Goal: Task Accomplishment & Management: Use online tool/utility

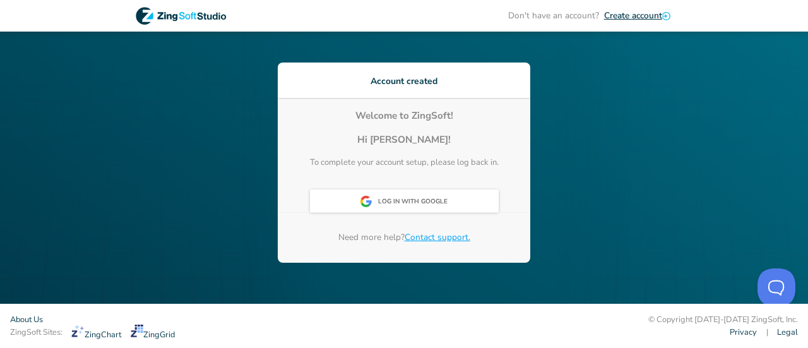
click at [251, 224] on div "Don't have an account? Create account Account created Welcome to ZingSoft! Hi r…" at bounding box center [404, 152] width 808 height 304
click at [421, 208] on div "Log In With Google" at bounding box center [416, 202] width 77 height 23
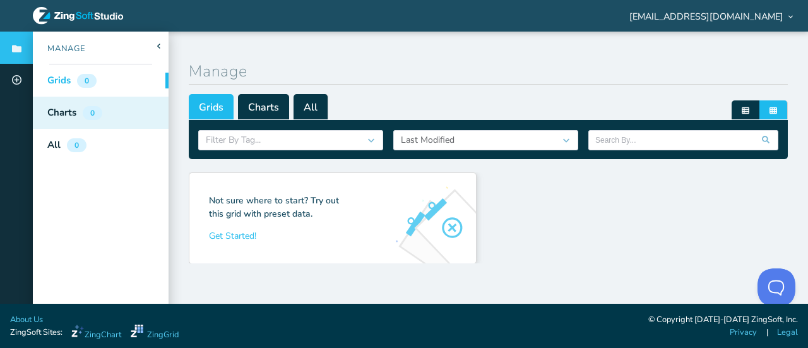
click at [76, 114] on div "Charts" at bounding box center [61, 112] width 29 height 15
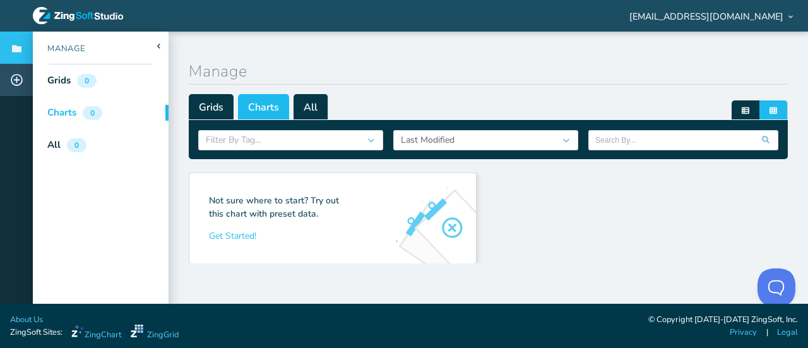
click at [19, 84] on icon at bounding box center [17, 80] width 12 height 12
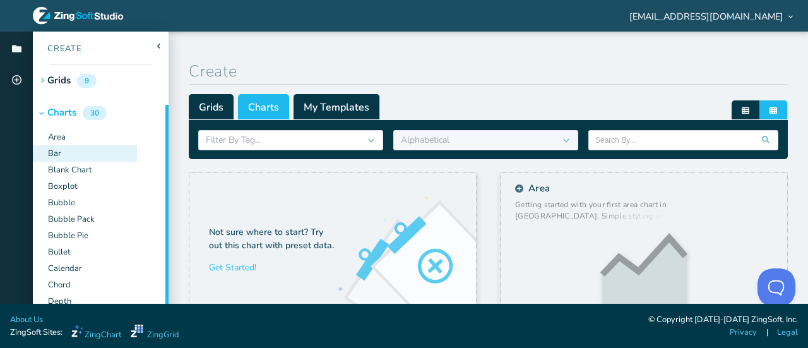
click at [66, 157] on div "Bar" at bounding box center [85, 153] width 104 height 16
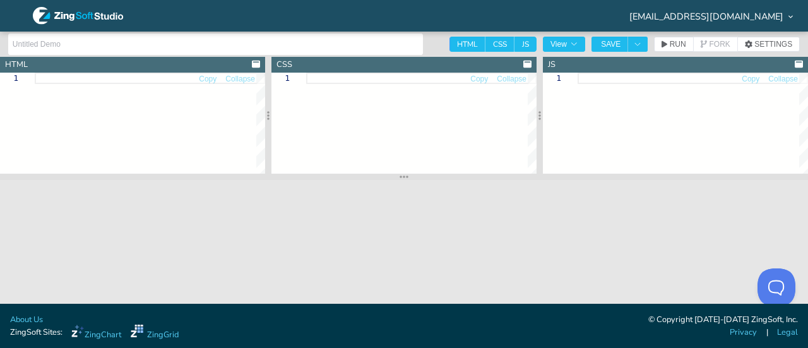
type input "Bar"
type textarea "<!DOCTYPE html> <html> <head> <meta charset="utf-8"> <title>ZingSoft Demo</titl…"
type textarea "html, body { margin: 0; padding: 0; width: 100%; height: 100%; } .chart--contai…"
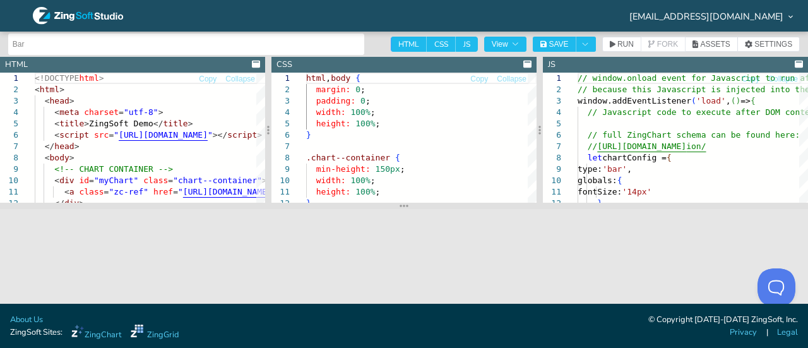
drag, startPoint x: 289, startPoint y: 175, endPoint x: 292, endPoint y: 215, distance: 39.8
click at [440, 149] on div "html , body { margin: 0 ; padding: 0 ; width: 100% ; height: 100% ; } .chart--c…" at bounding box center [421, 223] width 230 height 300
click at [179, 155] on div "<!DOCTYPE html > < html > < head > < meta charset = "utf-8" > < title > ZingSof…" at bounding box center [233, 212] width 396 height 278
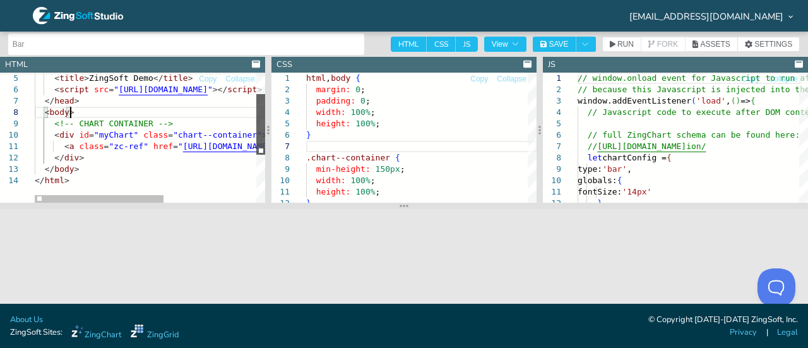
click at [257, 131] on div at bounding box center [260, 124] width 9 height 61
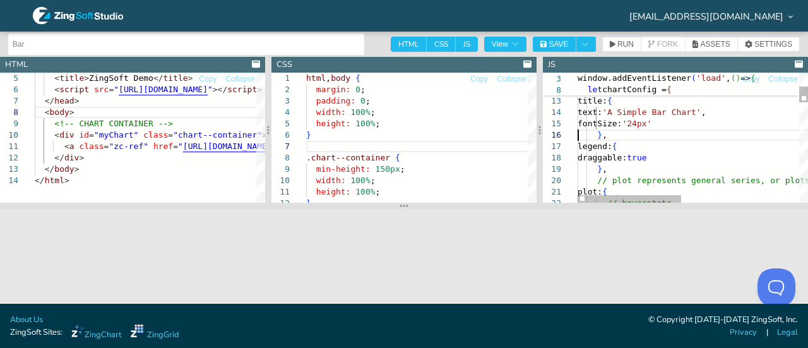
type textarea "// window.onload event for Javascript to run after HTML // because this Javascr…"
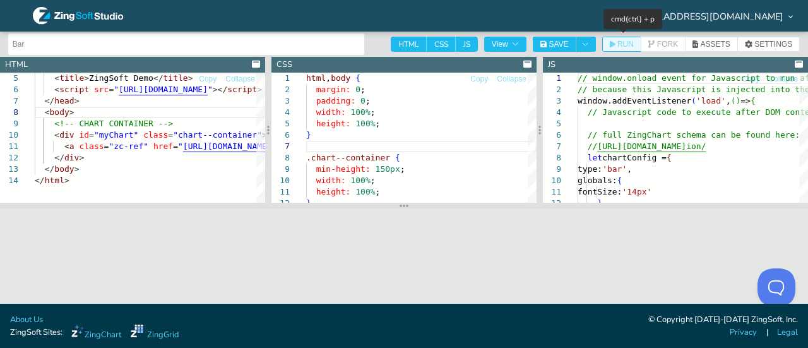
click at [615, 43] on icon "button" at bounding box center [613, 44] width 6 height 8
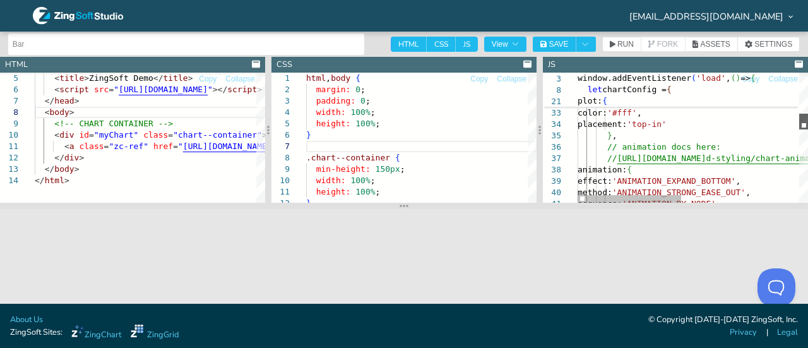
click at [801, 119] on div at bounding box center [803, 122] width 9 height 16
click at [425, 143] on div "html , body { margin: 0 ; padding: 0 ; width: 100% ; height: 100% ; } .chart--c…" at bounding box center [421, 223] width 230 height 300
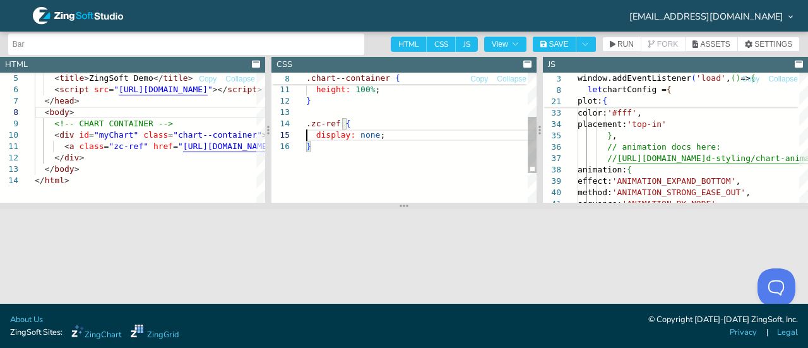
type textarea "html, body { margin: 0; padding: 0; width: 100%; height: 100%; } .chart--contai…"
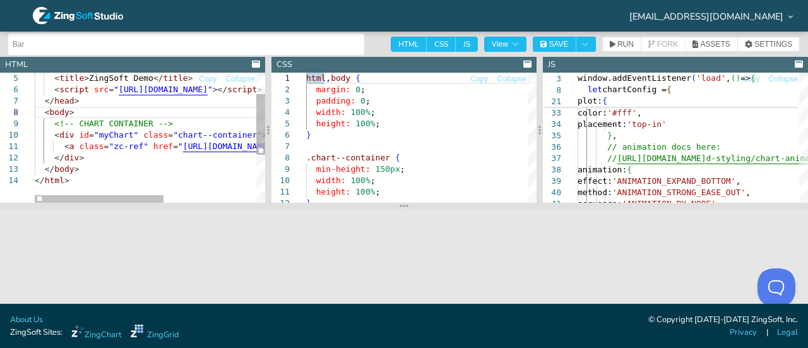
scroll to position [0, 35]
click at [188, 162] on div "< a class = "zc-ref" href = " [URL][DOMAIN_NAME] " > Powered by [PERSON_NAME] <…" at bounding box center [233, 166] width 396 height 278
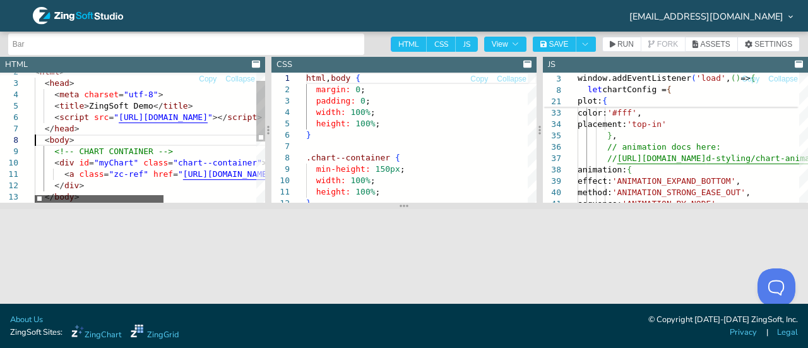
click at [111, 200] on div at bounding box center [99, 199] width 129 height 8
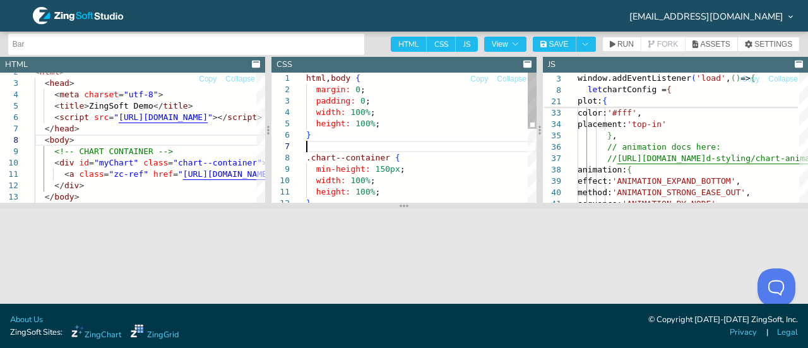
scroll to position [0, 0]
click at [409, 151] on div "width: 100% ; height: 100% ; } min-height: 150px ; .chart--container { } height…" at bounding box center [421, 223] width 230 height 300
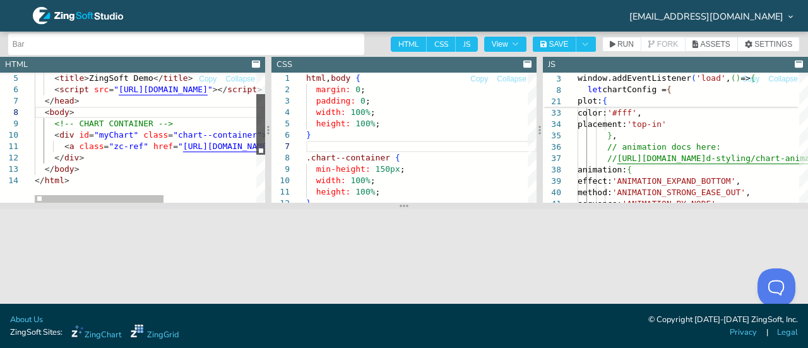
click at [262, 143] on div at bounding box center [260, 124] width 9 height 61
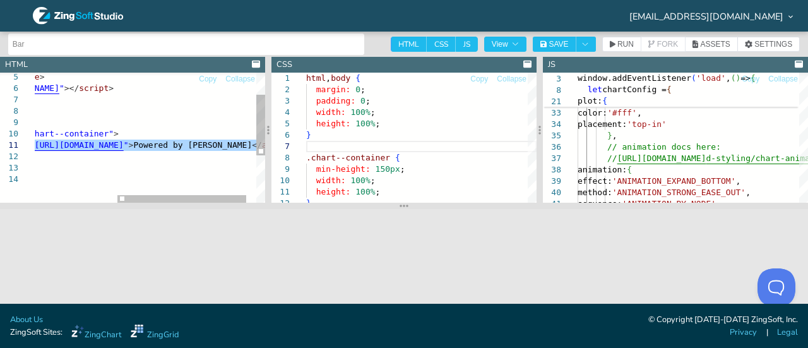
drag, startPoint x: 60, startPoint y: 147, endPoint x: 278, endPoint y: 149, distance: 218.4
click at [278, 149] on div "< a class = "zc-ref" href = " [URL][DOMAIN_NAME] " > Powered by [PERSON_NAME] <…" at bounding box center [84, 165] width 396 height 278
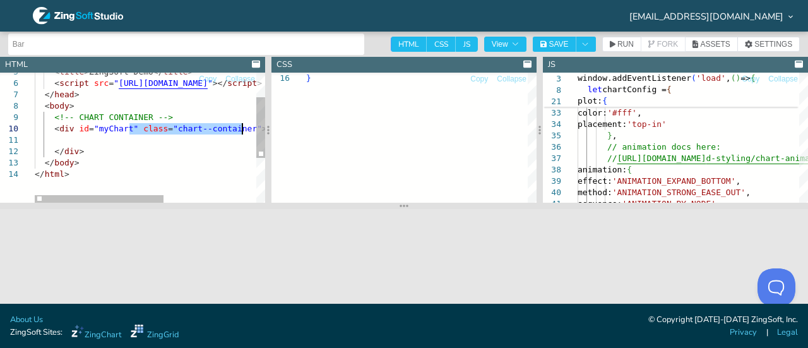
drag, startPoint x: 130, startPoint y: 127, endPoint x: 241, endPoint y: 128, distance: 111.1
click at [241, 128] on div "</ div > < div id = "myChart" class = "chart--container" > <!-- CHART CONTAINER…" at bounding box center [233, 160] width 396 height 278
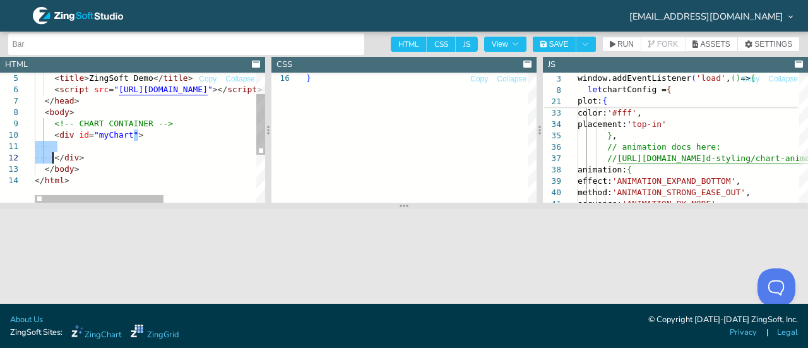
drag, startPoint x: 134, startPoint y: 136, endPoint x: 52, endPoint y: 157, distance: 85.3
click at [52, 157] on div "</ div > < div id = "myChart" > <!-- CHART CONTAINER --> < body > </ head > < s…" at bounding box center [233, 166] width 396 height 278
type textarea "<!DOCTYPE html> <html> <head> <meta charset="utf-8"> <title>ZingSoft Demo</titl…"
click at [191, 135] on div "< div id = "myChart" ></ div > <!-- CHART CONTAINER --> < body > </ head > < sc…" at bounding box center [233, 154] width 396 height 255
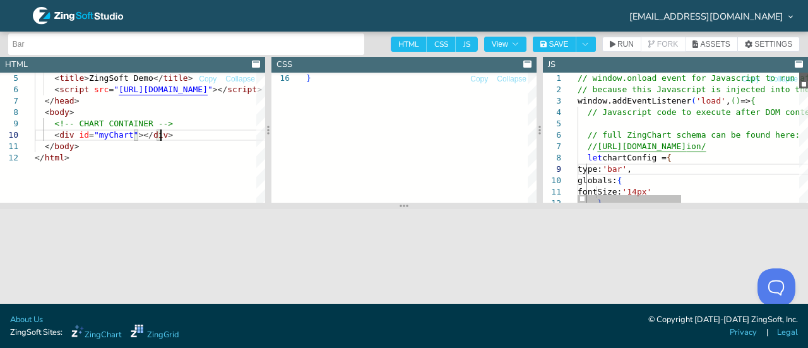
click at [805, 74] on div at bounding box center [803, 81] width 9 height 16
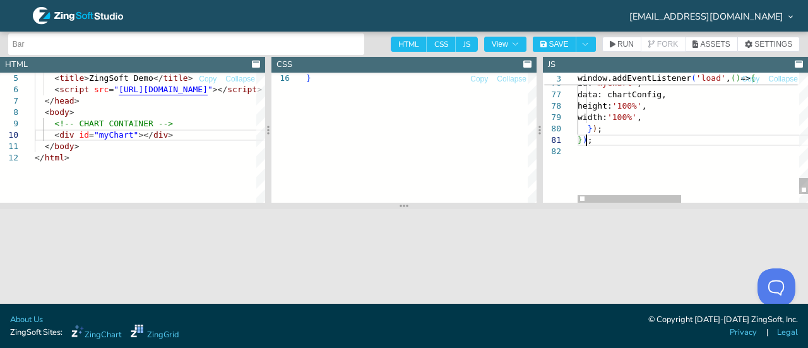
scroll to position [0, 13]
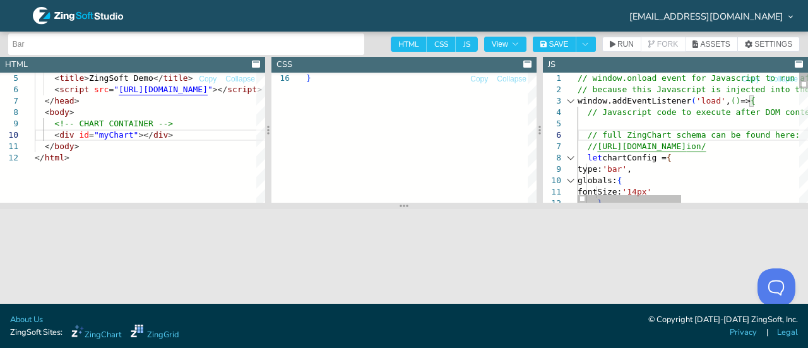
click at [569, 158] on div at bounding box center [570, 157] width 16 height 11
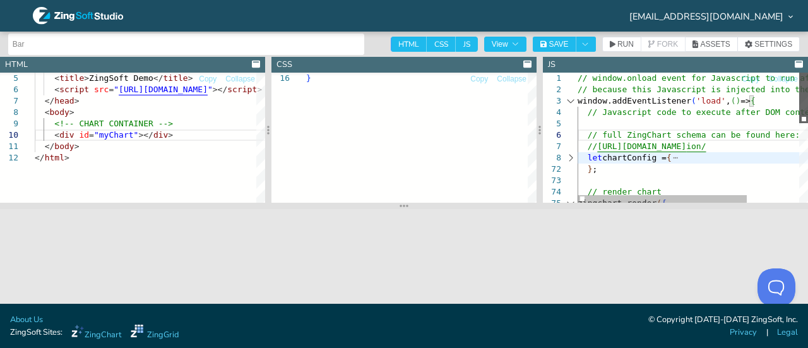
click at [800, 98] on div at bounding box center [803, 98] width 9 height 50
drag, startPoint x: 601, startPoint y: 174, endPoint x: 579, endPoint y: 155, distance: 28.6
click at [579, 155] on div "// render chart zingchart.render ( { } ; let chartConfig = { // [URL][DOMAIN_NA…" at bounding box center [728, 240] width 302 height 334
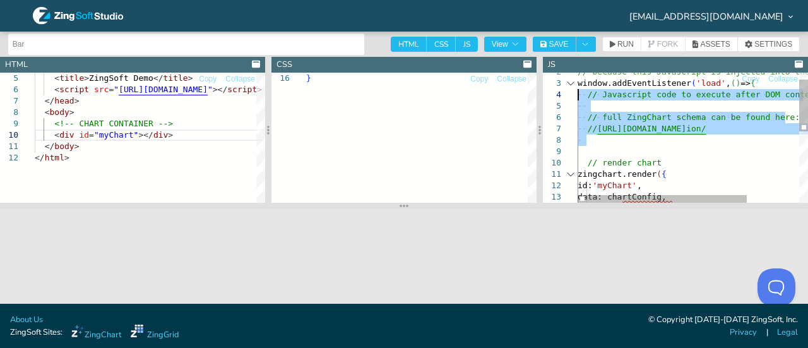
drag, startPoint x: 608, startPoint y: 151, endPoint x: 579, endPoint y: 99, distance: 59.6
click at [579, 99] on div "// because this Javascript is injected into the do cument head window.addEventL…" at bounding box center [728, 216] width 302 height 323
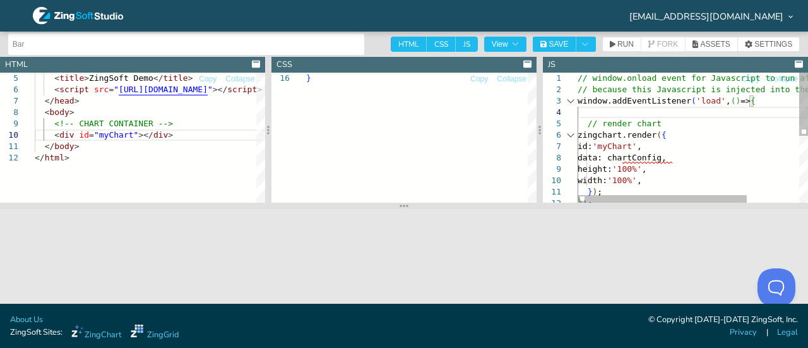
click at [715, 160] on div "// because this Javascript is injected into the do cument head window.addEventL…" at bounding box center [728, 206] width 302 height 266
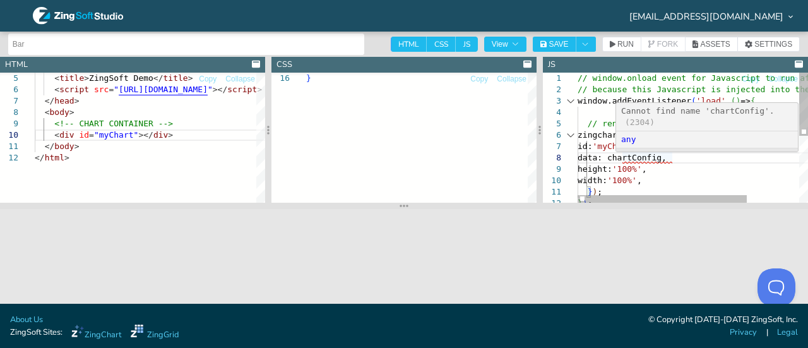
click at [644, 160] on div "// because this Javascript is injected into the do cument head window.addEventL…" at bounding box center [728, 206] width 302 height 266
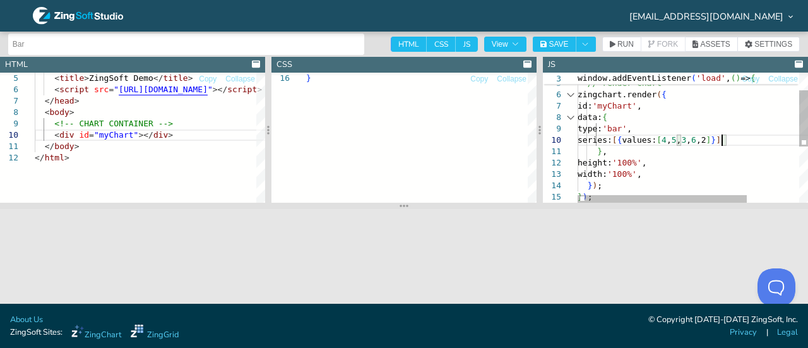
scroll to position [103, 144]
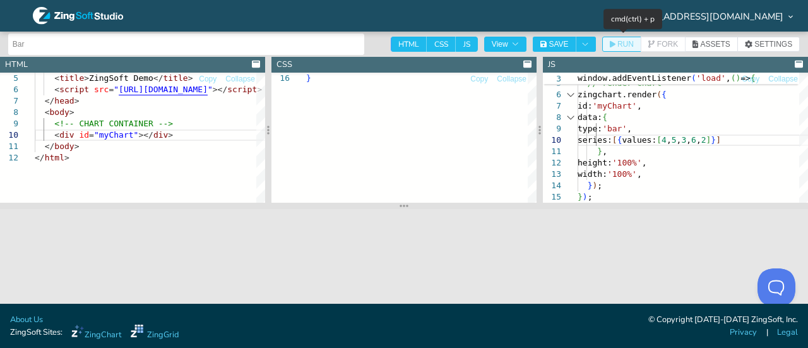
click at [618, 42] on span "RUN" at bounding box center [625, 44] width 16 height 8
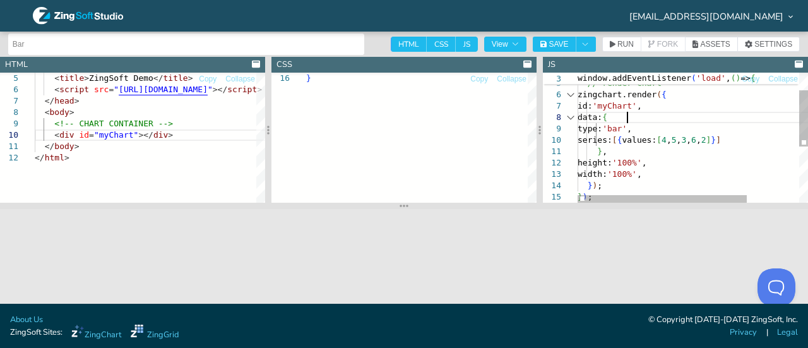
click at [648, 118] on div "// render chart zingchart.render ( { id: 'myChart' , data: { height: '100%' , w…" at bounding box center [728, 182] width 302 height 300
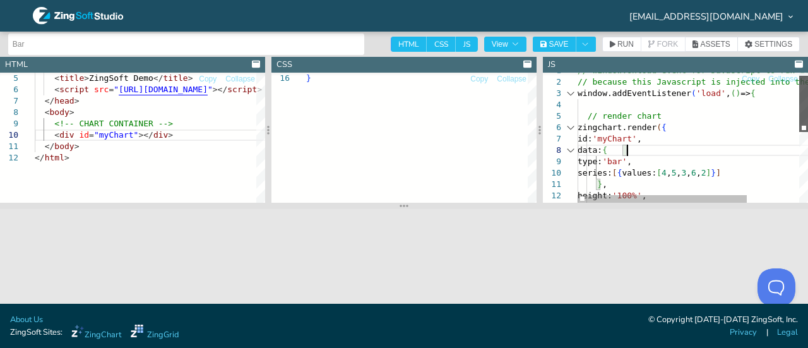
click at [801, 113] on div at bounding box center [803, 104] width 9 height 56
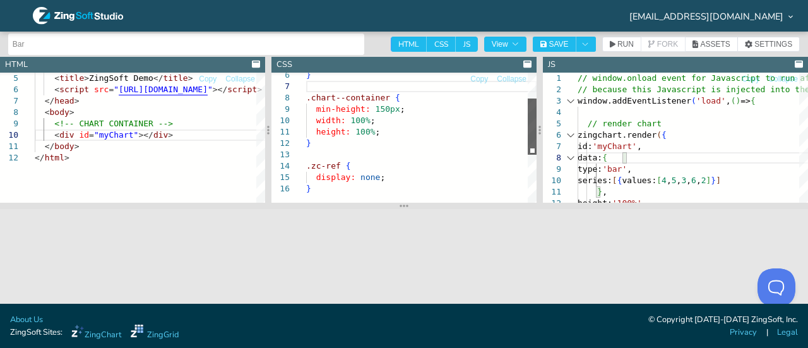
click at [535, 121] on div at bounding box center [532, 126] width 9 height 56
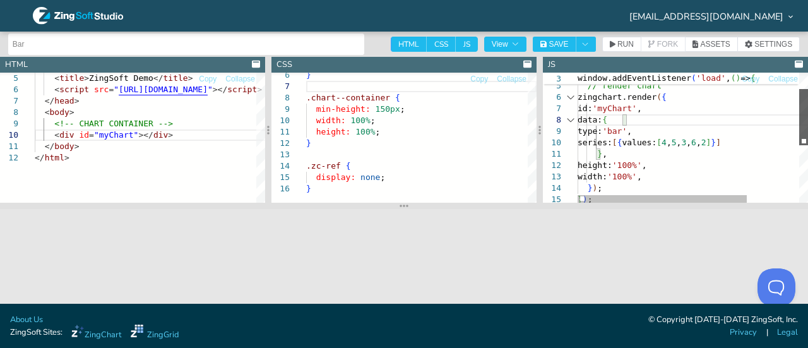
click at [805, 129] on div at bounding box center [803, 117] width 9 height 56
click at [644, 168] on div "data: { height: '100%' , type: 'bar' , } , series: [ { values: [ 4 , 5 , 3 , 6 …" at bounding box center [728, 185] width 302 height 300
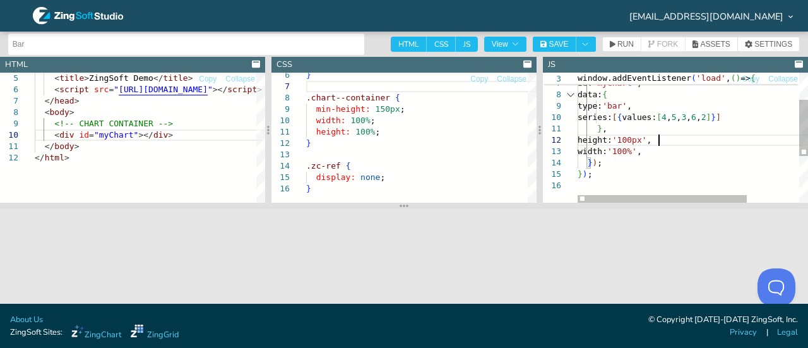
scroll to position [21, 81]
click at [612, 166] on div "data: { height: '100px' , type: 'bar' , } , series: [ { values: [ 4 , 5 , 3 , 6…" at bounding box center [728, 159] width 302 height 300
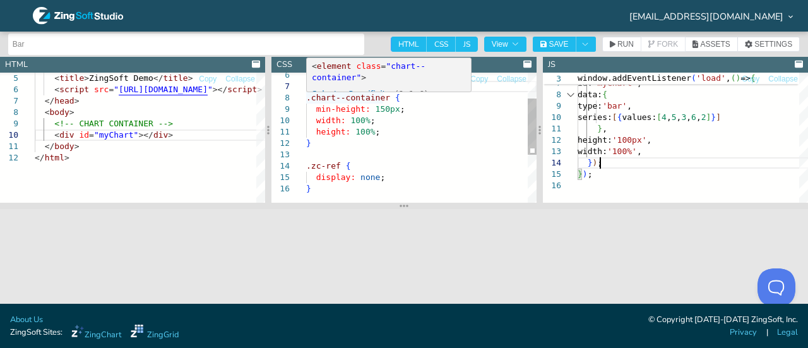
type textarea "}, height: '100px', width: '100%', }); });"
click at [310, 100] on div "} width: 100% ; height: 100% ; min-height: 150px ; .chart--container { } .zc-re…" at bounding box center [421, 163] width 230 height 300
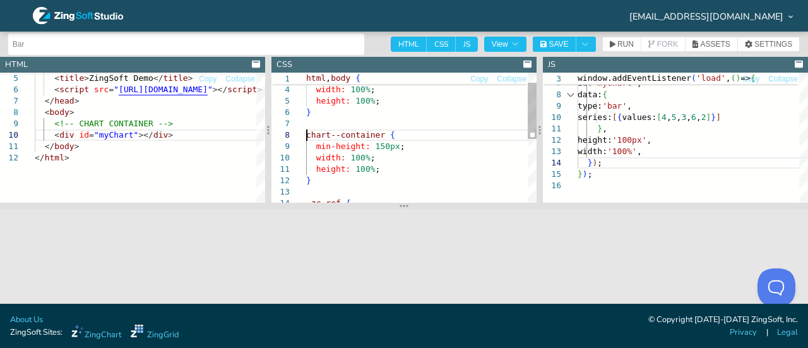
scroll to position [80, 4]
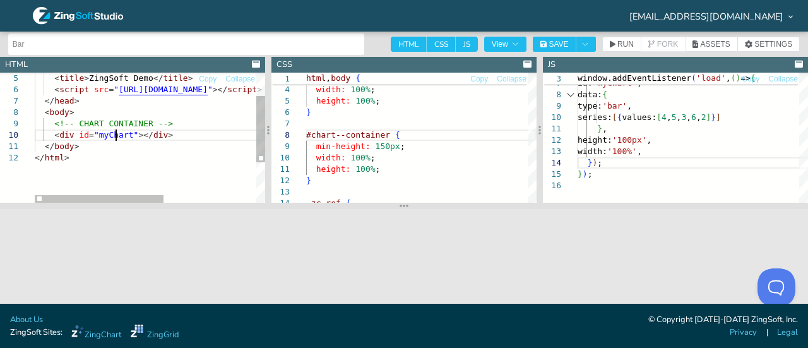
click at [116, 136] on div "< div id = "myChart" ></ div > <!-- CHART CONTAINER --> < body > </ head > < sc…" at bounding box center [233, 154] width 396 height 255
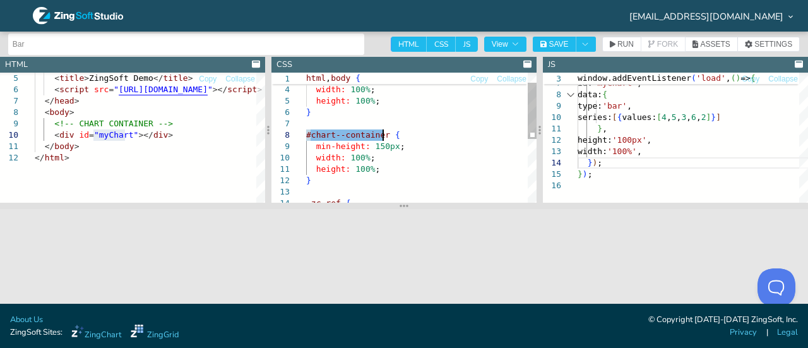
drag, startPoint x: 312, startPoint y: 136, endPoint x: 382, endPoint y: 137, distance: 70.1
click at [382, 137] on div "} width: 100% ; height: 100% ; min-height: 150px ; #chart--container { } .zc-re…" at bounding box center [421, 200] width 230 height 300
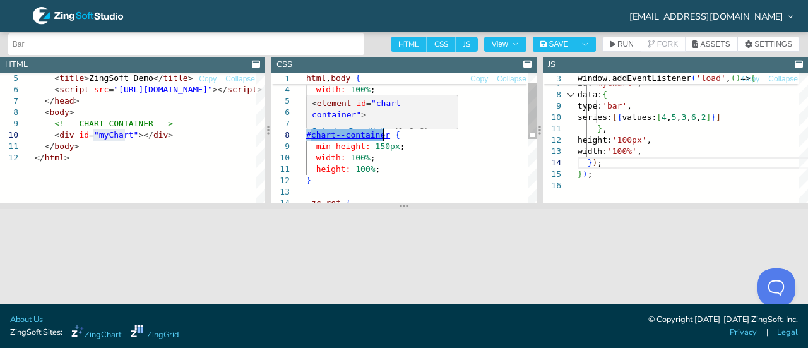
type textarea "html, body { margin: 0; padding: 0; width: 100%; height: 100%; } #myChart { min…"
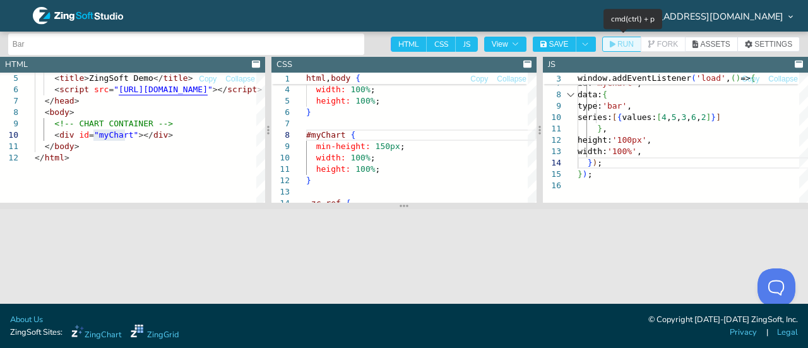
click at [622, 45] on span "RUN" at bounding box center [625, 44] width 16 height 8
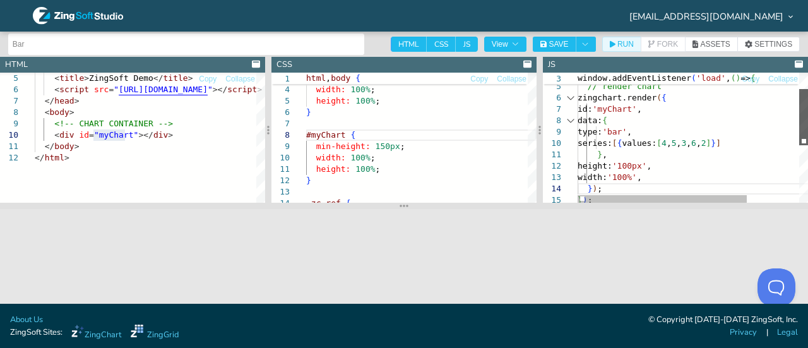
click at [807, 124] on div at bounding box center [803, 117] width 9 height 56
click at [641, 167] on div "height: '100px' , width: '100%' , } ) ; } ) ; series: [ { values: [ 4 , 5 , 3 ,…" at bounding box center [728, 185] width 302 height 300
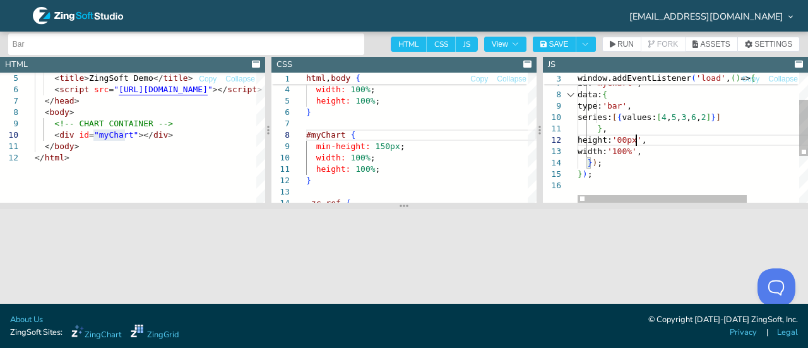
scroll to position [21, 62]
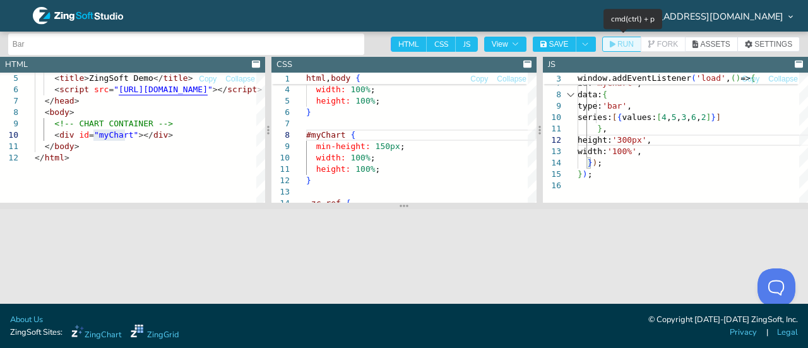
click at [618, 42] on span "RUN" at bounding box center [625, 44] width 16 height 8
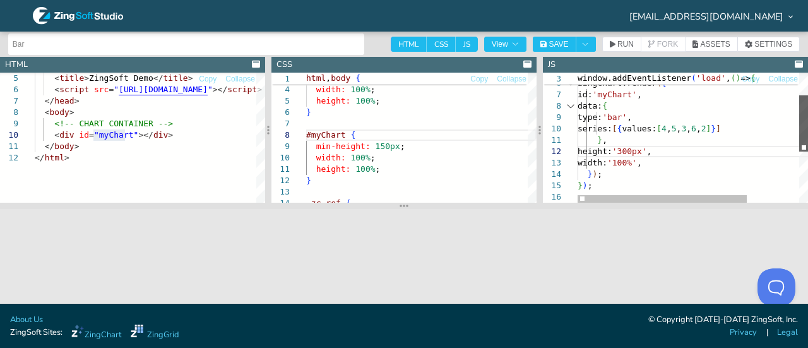
click at [799, 137] on div at bounding box center [803, 123] width 9 height 56
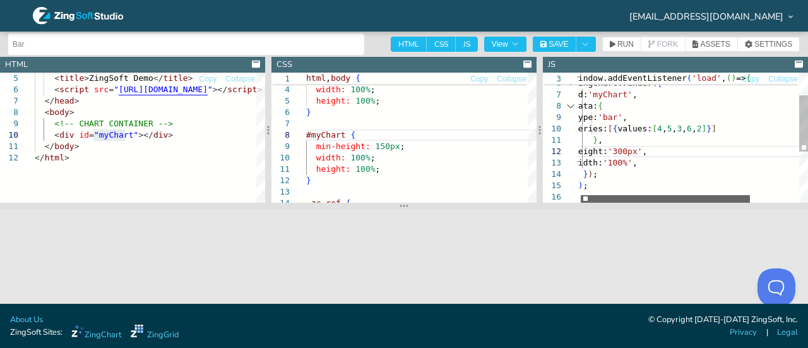
click at [725, 203] on div at bounding box center [665, 199] width 169 height 8
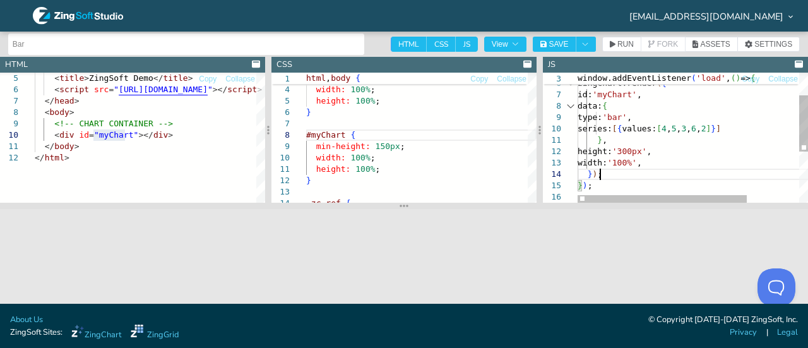
click at [608, 176] on div "} ) ; width: '100%' , } ) ; height: '300px' , } , series: [ { values: [ 4 , 5 ,…" at bounding box center [728, 171] width 302 height 300
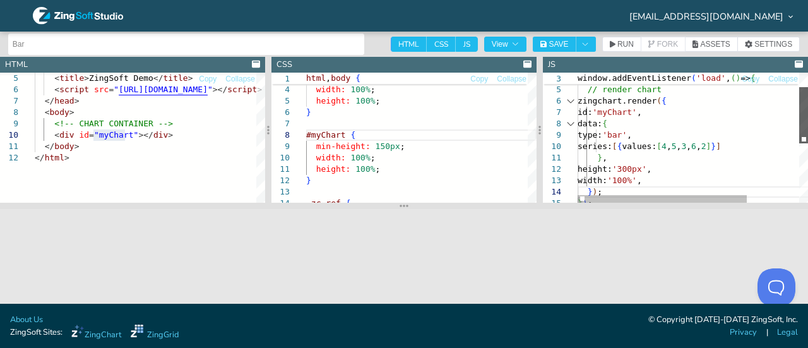
click at [805, 103] on div at bounding box center [803, 115] width 9 height 56
click at [570, 103] on div at bounding box center [570, 102] width 16 height 11
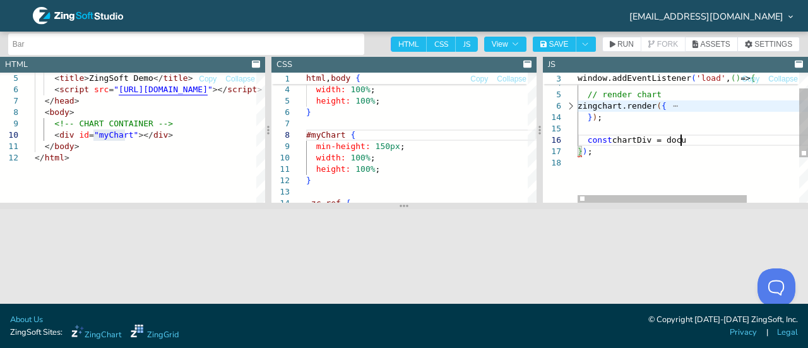
scroll to position [171, 107]
drag, startPoint x: 700, startPoint y: 145, endPoint x: 587, endPoint y: 138, distance: 113.2
click at [587, 138] on div "window.addEventListener ( 'load' , ( ) => { // render chart zingchart.render ( …" at bounding box center [728, 166] width 302 height 244
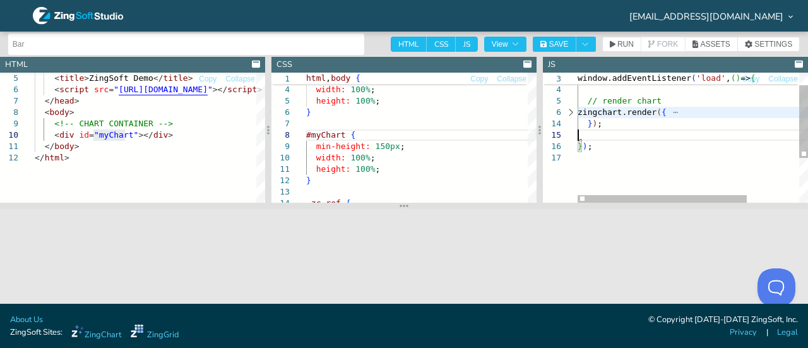
type textarea "// window.onload event for Javascript to run after HTML // because this Javascr…"
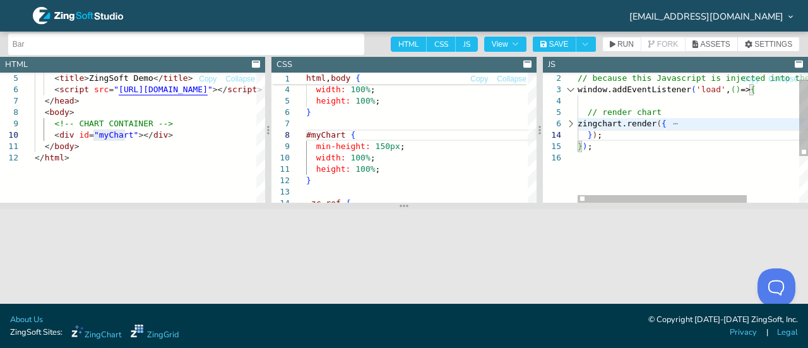
click at [687, 151] on div "window.addEventListener ( 'load' , ( ) => { // render chart zingchart.render ( …" at bounding box center [728, 171] width 302 height 221
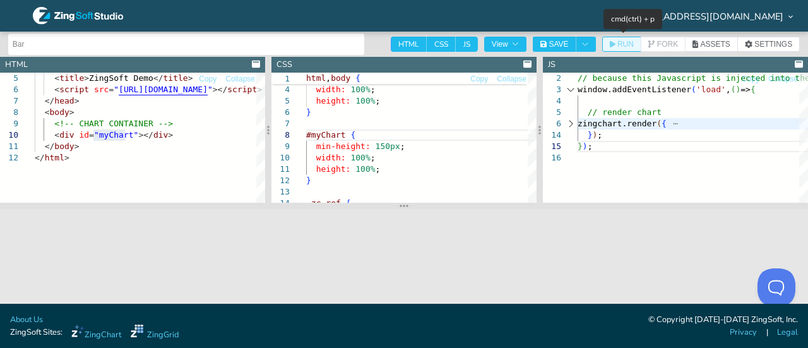
click at [609, 42] on button "RUN" at bounding box center [621, 44] width 39 height 15
click at [553, 47] on span "SAVE" at bounding box center [558, 44] width 20 height 8
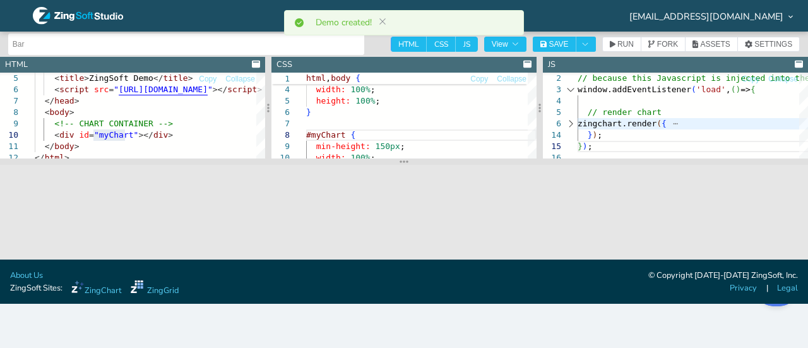
click at [386, 21] on icon at bounding box center [382, 21] width 10 height 10
